Goal: Task Accomplishment & Management: Manage account settings

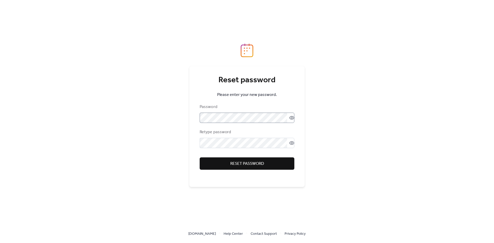
click at [289, 117] on icon at bounding box center [291, 117] width 5 height 5
click at [250, 137] on div "Retype password" at bounding box center [247, 138] width 95 height 19
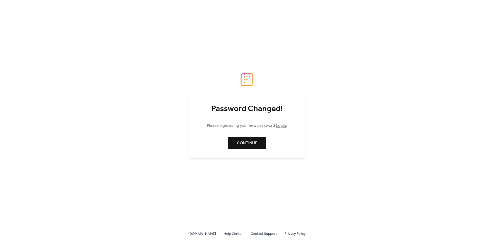
click at [277, 127] on link "Login" at bounding box center [281, 126] width 10 height 8
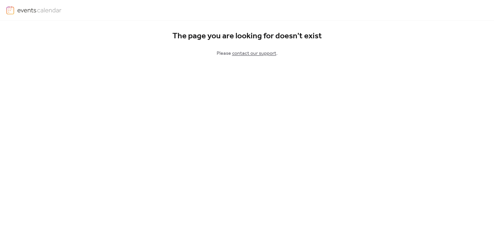
click at [38, 10] on img at bounding box center [39, 10] width 45 height 8
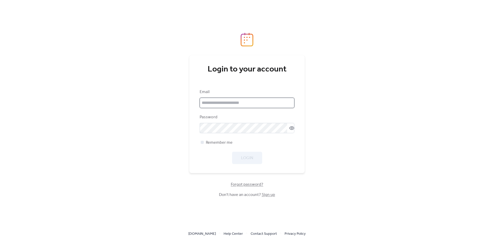
drag, startPoint x: 221, startPoint y: 98, endPoint x: 222, endPoint y: 102, distance: 4.2
click at [222, 101] on input "email" at bounding box center [247, 103] width 95 height 10
type input "**********"
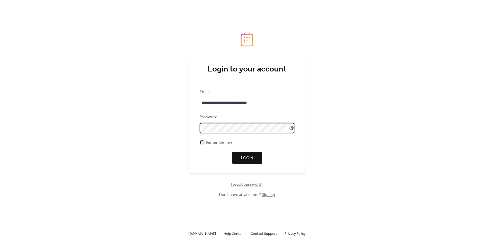
click at [220, 141] on span "Remember me" at bounding box center [219, 143] width 27 height 6
drag, startPoint x: 256, startPoint y: 160, endPoint x: 270, endPoint y: 166, distance: 16.1
click at [256, 160] on button "Login" at bounding box center [247, 158] width 30 height 12
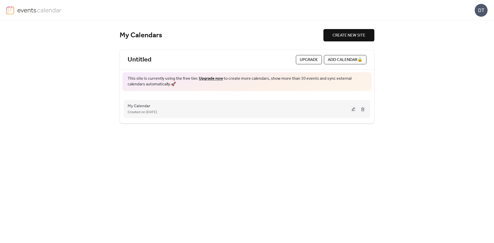
click at [354, 109] on button at bounding box center [353, 109] width 7 height 8
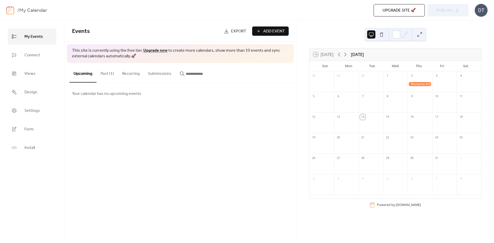
click at [37, 37] on span "My Events" at bounding box center [33, 37] width 19 height 8
click at [108, 74] on button "Past (1)" at bounding box center [108, 72] width 22 height 19
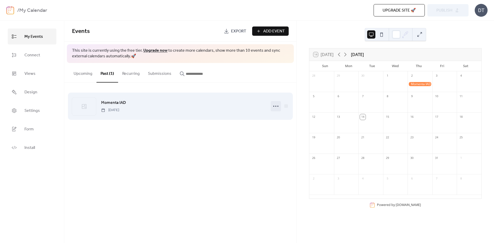
click at [277, 106] on icon at bounding box center [276, 106] width 8 height 8
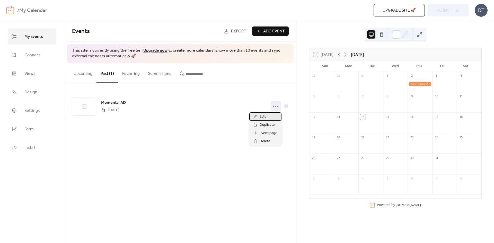
click at [267, 117] on div "Edit" at bounding box center [265, 116] width 32 height 8
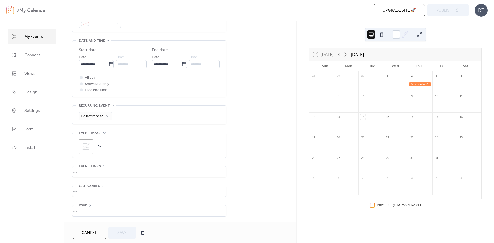
scroll to position [160, 0]
click at [99, 167] on div "•••" at bounding box center [149, 172] width 154 height 11
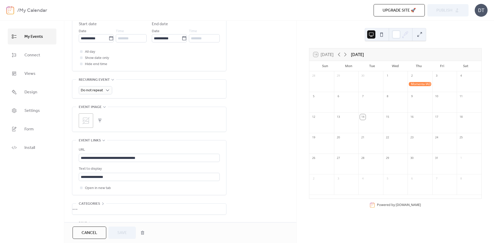
scroll to position [204, 0]
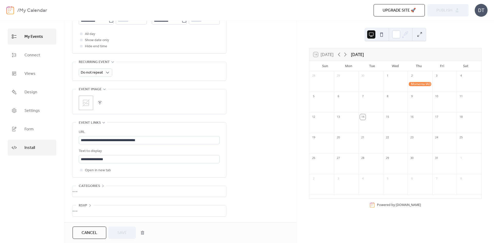
click at [32, 146] on span "Install" at bounding box center [29, 148] width 11 height 8
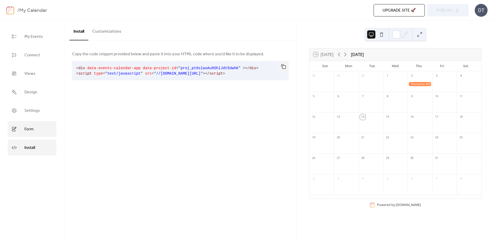
click at [32, 132] on span "Form" at bounding box center [28, 129] width 9 height 8
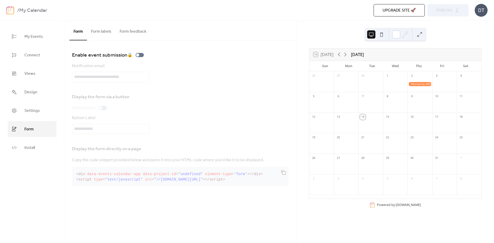
click at [41, 120] on ul "My Events Connect Views Design Settings Form Install" at bounding box center [32, 92] width 49 height 127
click at [40, 112] on link "Settings" at bounding box center [32, 111] width 49 height 16
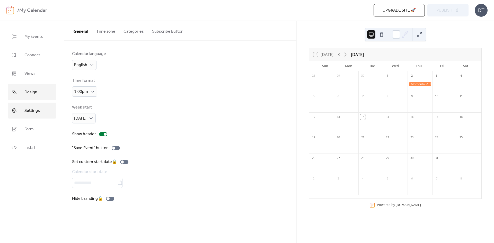
click at [45, 95] on link "Design" at bounding box center [32, 92] width 49 height 16
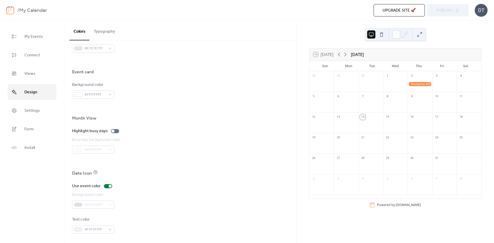
scroll to position [296, 0]
click at [36, 75] on link "Views" at bounding box center [32, 74] width 49 height 16
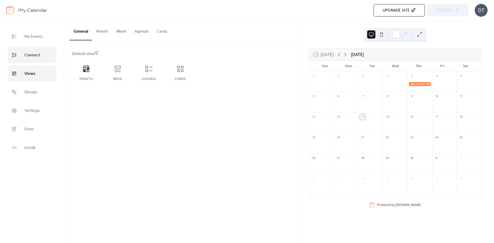
click at [35, 59] on span "Connect" at bounding box center [32, 55] width 16 height 8
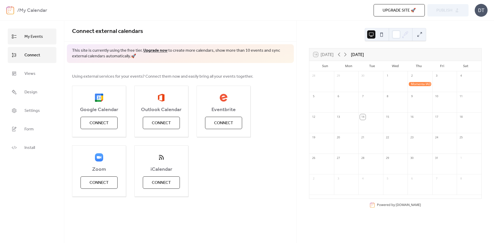
click at [34, 32] on link "My Events" at bounding box center [32, 37] width 49 height 16
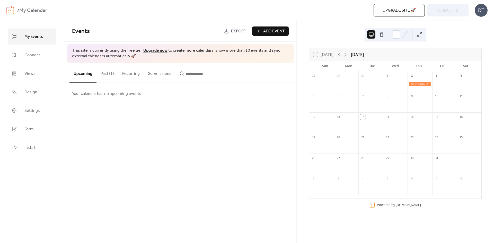
click at [382, 31] on button at bounding box center [382, 34] width 8 height 8
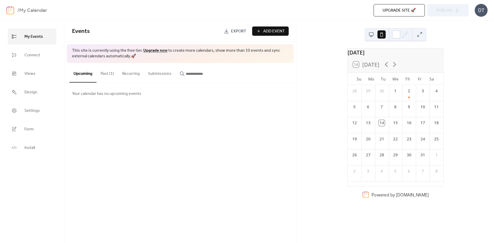
click at [370, 35] on button at bounding box center [371, 34] width 8 height 8
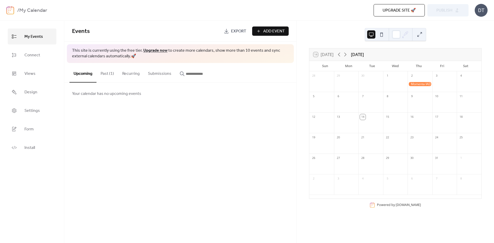
click at [422, 35] on button at bounding box center [420, 34] width 8 height 8
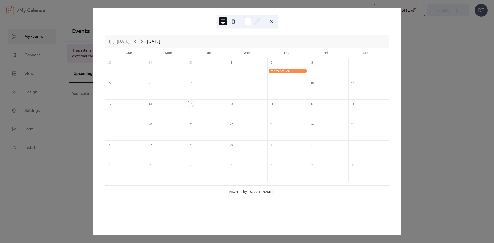
click at [234, 21] on button at bounding box center [233, 21] width 8 height 8
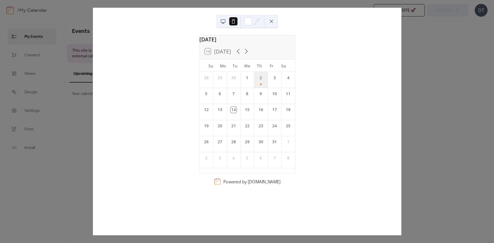
click at [258, 88] on div "2" at bounding box center [261, 80] width 14 height 16
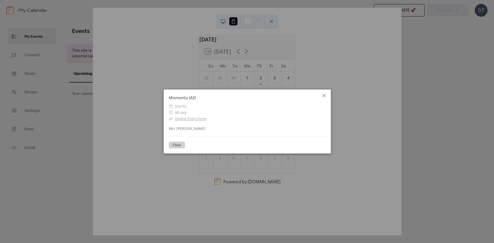
click at [325, 95] on icon at bounding box center [324, 95] width 3 height 3
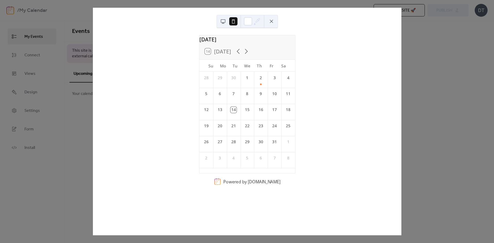
click at [402, 75] on div "[DATE] 14 [DATE] Su Mo Tu We Th Fr Sa 28 29 30 1 2 3 4 5 6 7 8 9 10 11 12 13 14…" at bounding box center [247, 122] width 309 height 228
click at [273, 21] on button at bounding box center [271, 21] width 8 height 8
